Goal: Task Accomplishment & Management: Complete application form

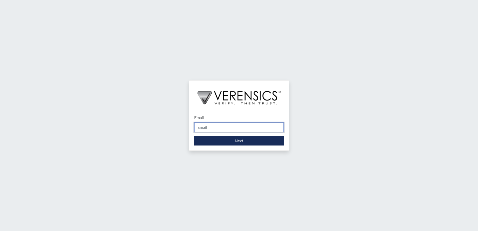
click at [221, 129] on input "Email" at bounding box center [239, 128] width 90 height 10
type input "[PERSON_NAME][EMAIL_ADDRESS][DOMAIN_NAME]"
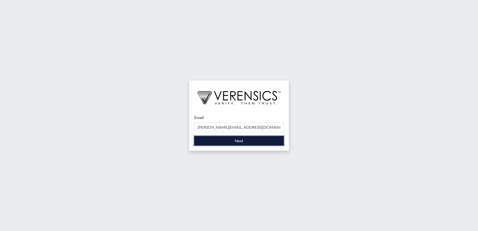
click at [244, 140] on button "Next" at bounding box center [239, 141] width 90 height 10
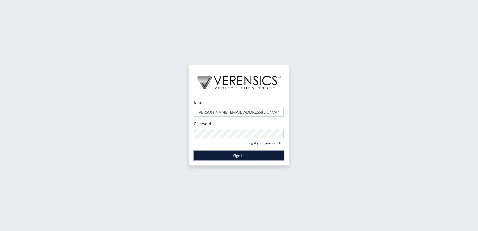
click at [215, 158] on button "Sign In" at bounding box center [239, 156] width 90 height 10
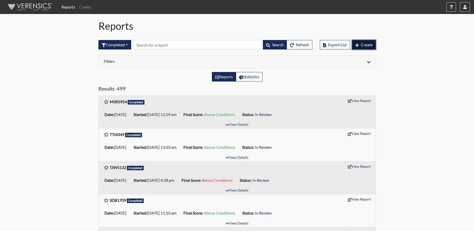
click at [362, 48] on button "Create" at bounding box center [364, 45] width 24 height 10
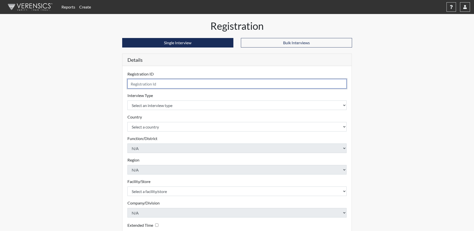
click at [149, 83] on input "text" at bounding box center [238, 84] width 220 height 10
type input "KMK0233"
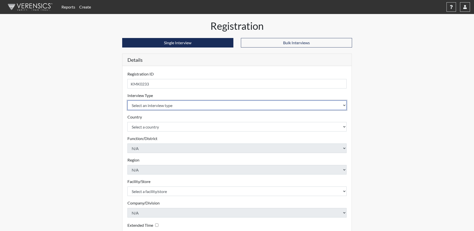
click at [204, 107] on select "Select an interview type Corrections Pre-Employment" at bounding box center [238, 106] width 220 height 10
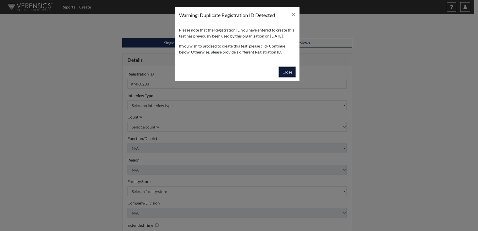
click at [288, 77] on button "Close" at bounding box center [287, 72] width 16 height 10
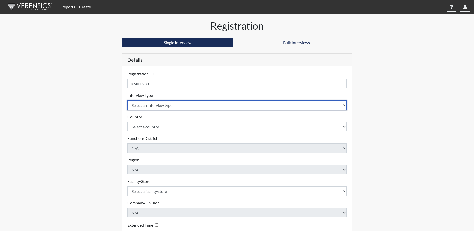
click at [240, 108] on select "Select an interview type Corrections Pre-Employment" at bounding box center [238, 106] width 220 height 10
select select "ff733e93-e1bf-11ea-9c9f-0eff0cf7eb8f"
click at [128, 101] on select "Select an interview type Corrections Pre-Employment" at bounding box center [238, 106] width 220 height 10
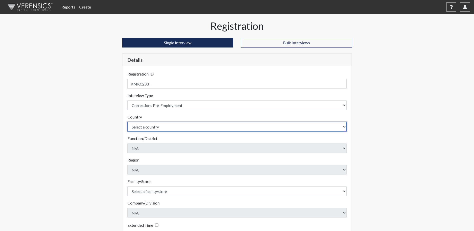
click at [179, 129] on select "Select a country [GEOGRAPHIC_DATA] [GEOGRAPHIC_DATA]" at bounding box center [238, 127] width 220 height 10
select select "united-states-of-[GEOGRAPHIC_DATA]"
click at [128, 122] on select "Select a country [GEOGRAPHIC_DATA] [GEOGRAPHIC_DATA]" at bounding box center [238, 127] width 220 height 10
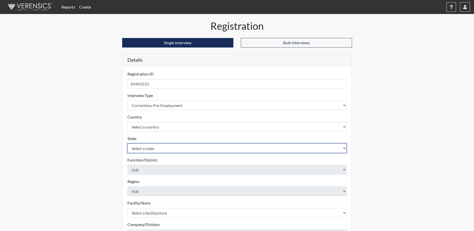
click at [170, 151] on select "Select a state [US_STATE] [US_STATE] [US_STATE] [US_STATE] [US_STATE] [US_STATE…" at bounding box center [238, 149] width 220 height 10
select select "GA"
click at [128, 144] on select "Select a state [US_STATE] [US_STATE] [US_STATE] [US_STATE] [US_STATE] [US_STATE…" at bounding box center [238, 149] width 220 height 10
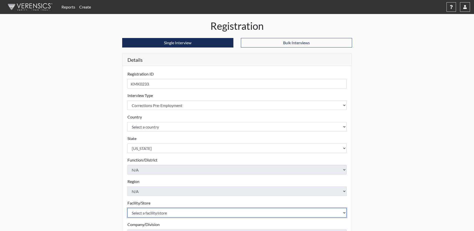
drag, startPoint x: 191, startPoint y: 213, endPoint x: 195, endPoint y: 201, distance: 12.9
click at [191, 213] on select "Select a facility/store Valdosta SP" at bounding box center [238, 213] width 220 height 10
select select "96ac6cf4-fbd2-4878-b4f5-77d924e0624a"
click at [128, 208] on select "Select a facility/store Valdosta SP" at bounding box center [238, 213] width 220 height 10
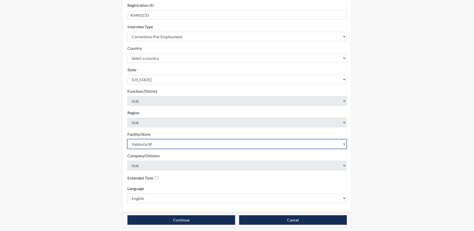
scroll to position [72, 0]
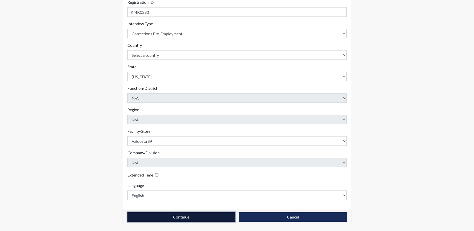
click at [191, 217] on button "Continue" at bounding box center [182, 217] width 108 height 10
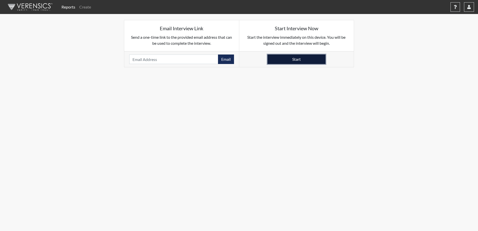
click at [282, 60] on button "Start" at bounding box center [297, 60] width 58 height 10
